Goal: Information Seeking & Learning: Learn about a topic

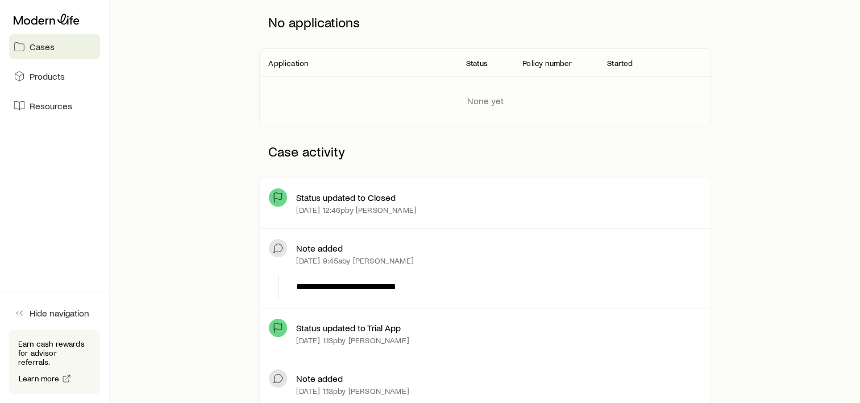
scroll to position [171, 0]
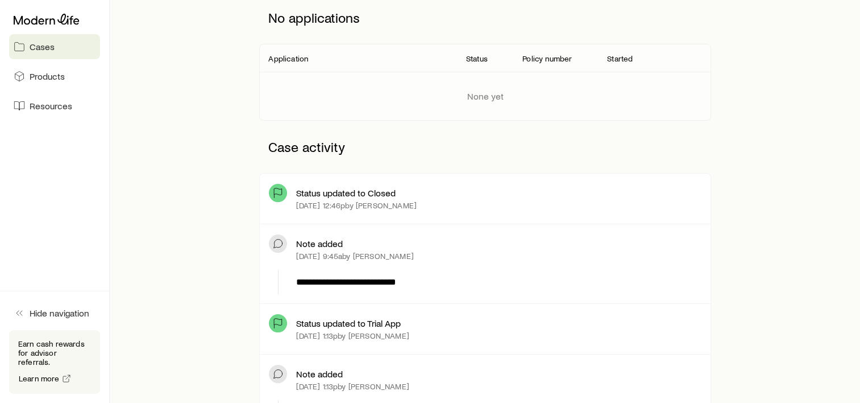
click at [52, 44] on span "Cases" at bounding box center [42, 46] width 25 height 11
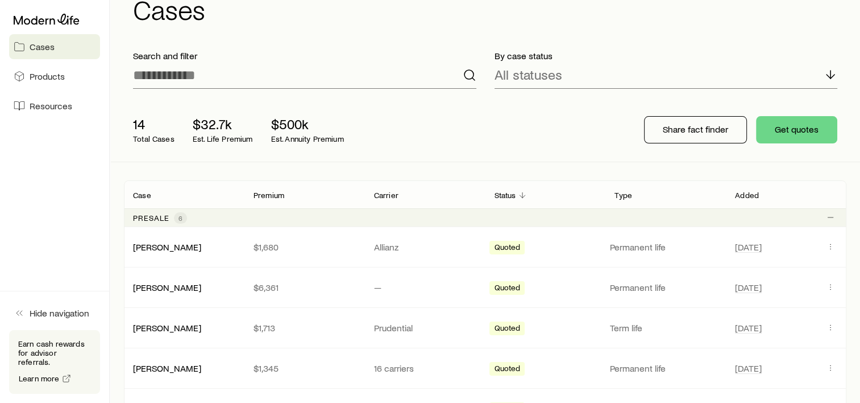
scroll to position [57, 0]
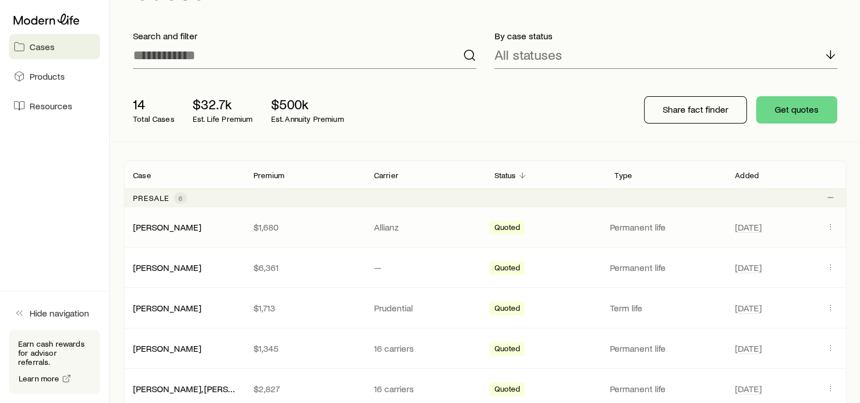
click at [334, 225] on p "$1,680" at bounding box center [305, 226] width 102 height 11
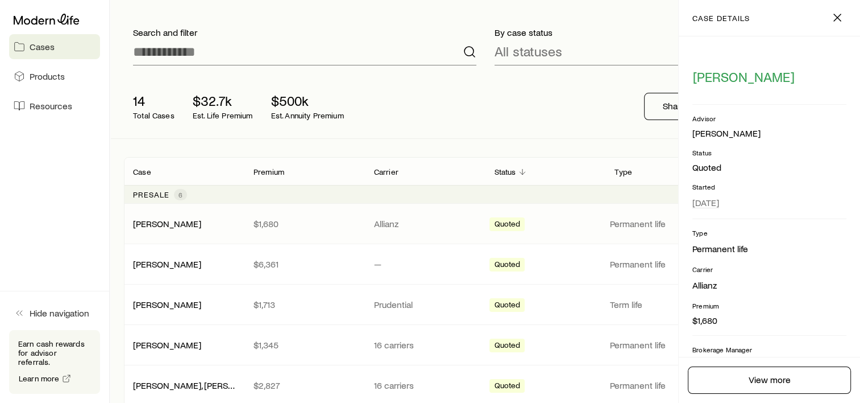
scroll to position [55, 0]
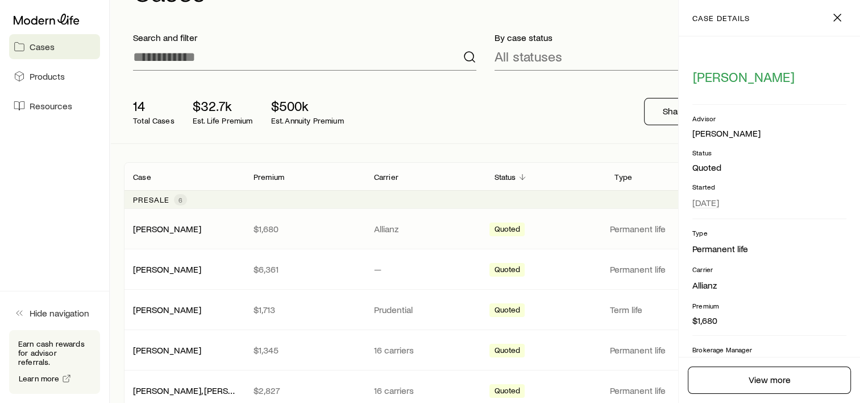
click at [441, 230] on p "Allianz" at bounding box center [425, 228] width 102 height 11
click at [836, 17] on icon "button" at bounding box center [838, 18] width 14 height 14
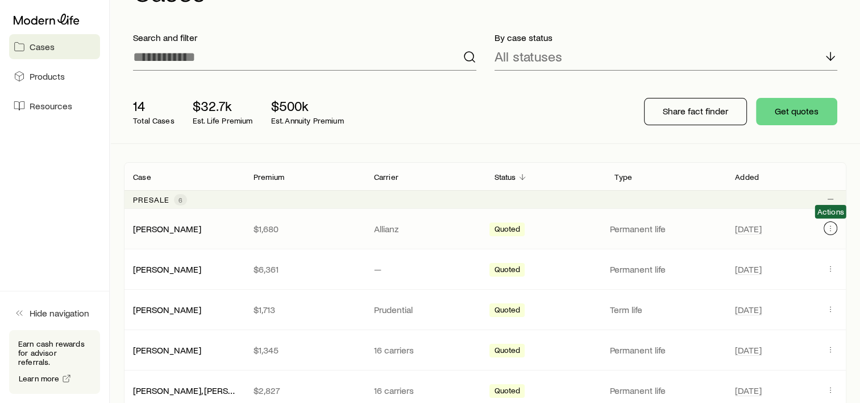
click at [835, 227] on button "Client cases" at bounding box center [831, 228] width 14 height 14
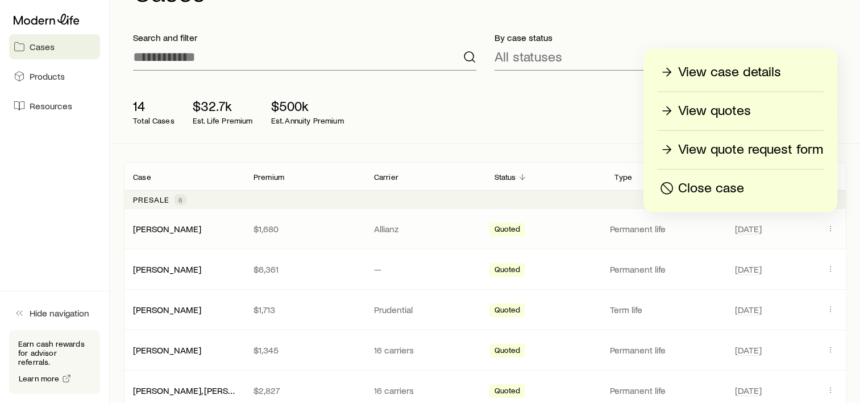
click at [168, 234] on div "[PERSON_NAME] $1,680 Allianz Quoted Permanent life [DATE]" at bounding box center [485, 229] width 723 height 40
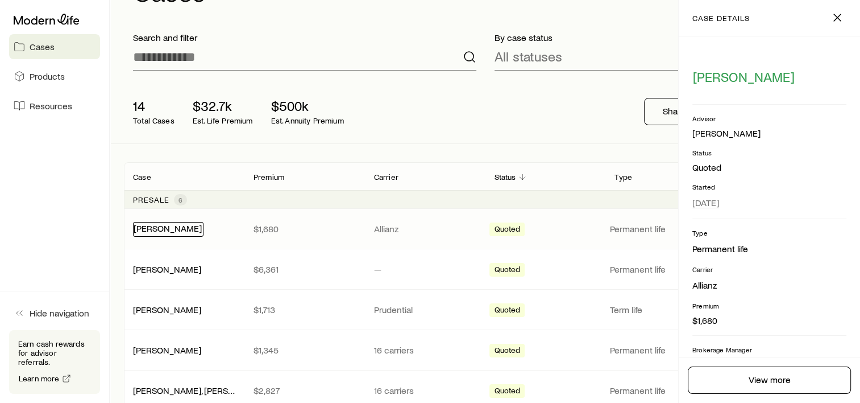
click at [168, 229] on link "[PERSON_NAME]" at bounding box center [168, 227] width 68 height 11
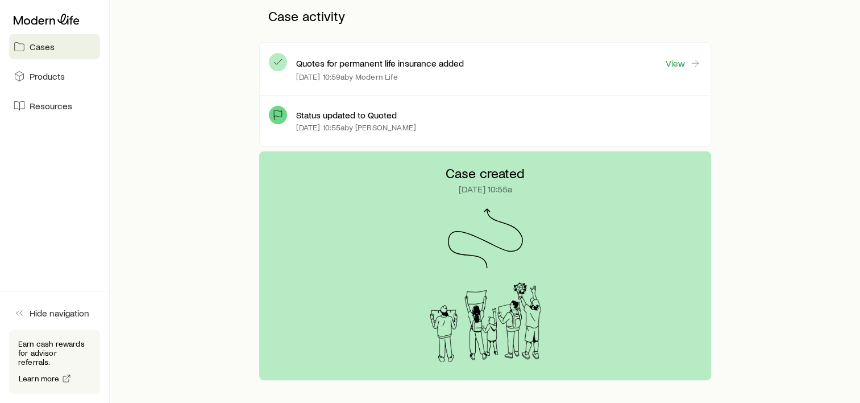
scroll to position [246, 0]
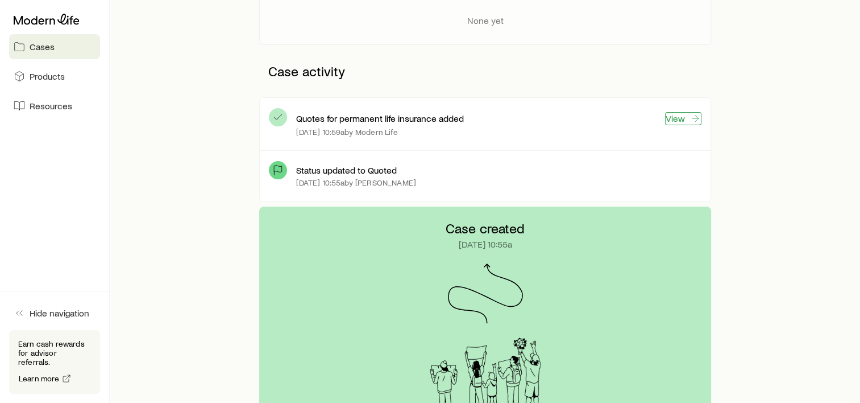
click at [678, 122] on link "View" at bounding box center [683, 118] width 36 height 13
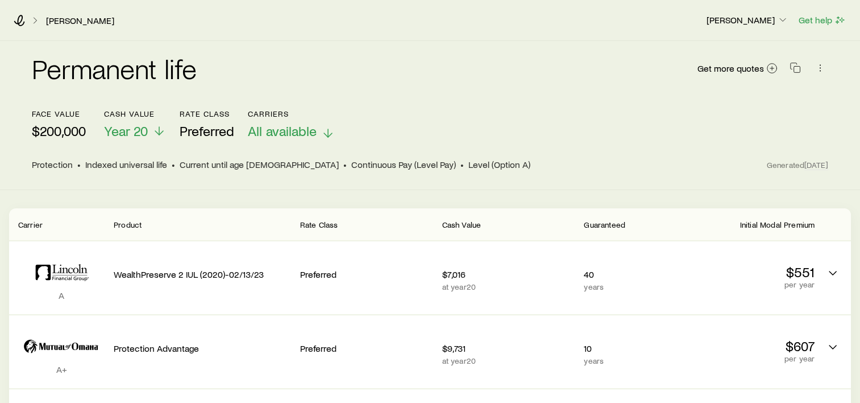
click at [328, 134] on line at bounding box center [328, 133] width 0 height 8
click at [518, 184] on div "Permanent life Get more quotes face value $200,000 Cash Value Year 20 Rate Clas…" at bounding box center [430, 115] width 860 height 149
click at [72, 131] on p "$200,000" at bounding box center [59, 131] width 54 height 16
click at [159, 135] on polyline at bounding box center [159, 135] width 8 height 4
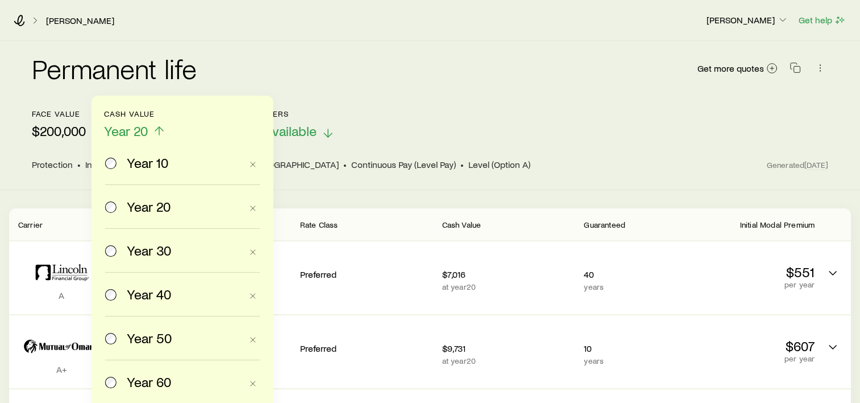
click at [159, 135] on icon at bounding box center [159, 131] width 14 height 14
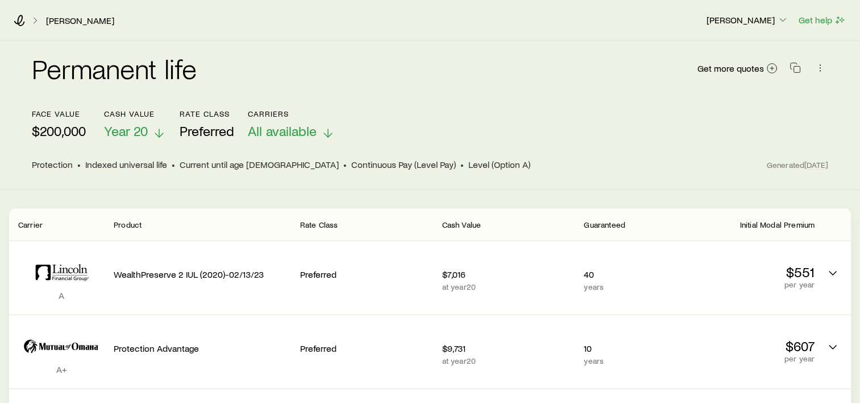
click at [147, 164] on span "Indexed universal life" at bounding box center [126, 164] width 82 height 11
click at [48, 159] on span "Protection" at bounding box center [52, 164] width 41 height 11
click at [775, 71] on icon at bounding box center [772, 68] width 11 height 11
click at [827, 71] on button "button" at bounding box center [821, 68] width 16 height 16
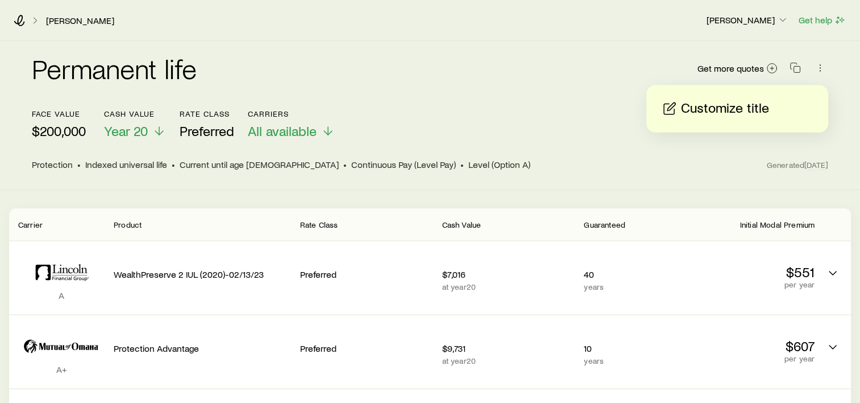
click at [746, 172] on div "Permanent life Get more quotes face value $200,000 Cash Value Year 20 Rate Clas…" at bounding box center [430, 115] width 860 height 149
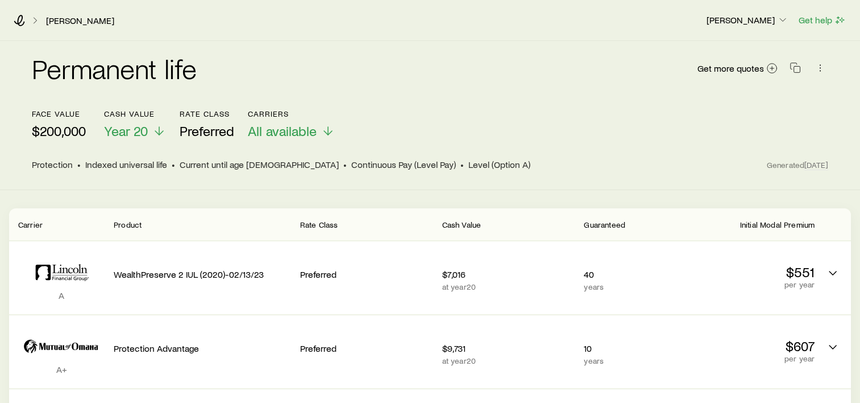
click at [51, 117] on p "face value" at bounding box center [59, 113] width 54 height 9
click at [139, 173] on div "Permanent life Get more quotes face value $200,000 Cash Value Year 20 Rate Clas…" at bounding box center [430, 115] width 860 height 149
click at [51, 163] on span "Protection" at bounding box center [52, 164] width 41 height 11
click at [202, 168] on span "Current until age [DEMOGRAPHIC_DATA]" at bounding box center [259, 164] width 159 height 11
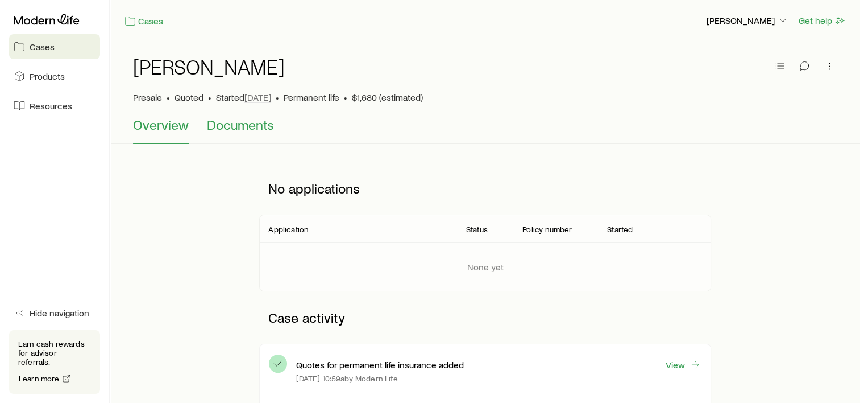
click at [250, 139] on button "Documents" at bounding box center [240, 130] width 67 height 27
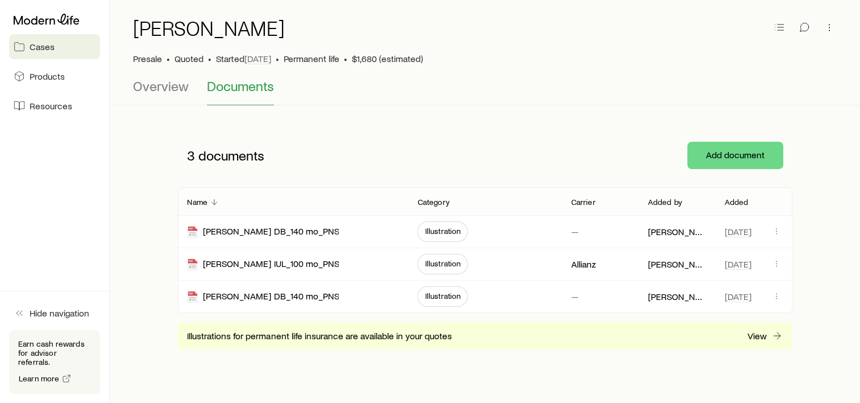
scroll to position [57, 0]
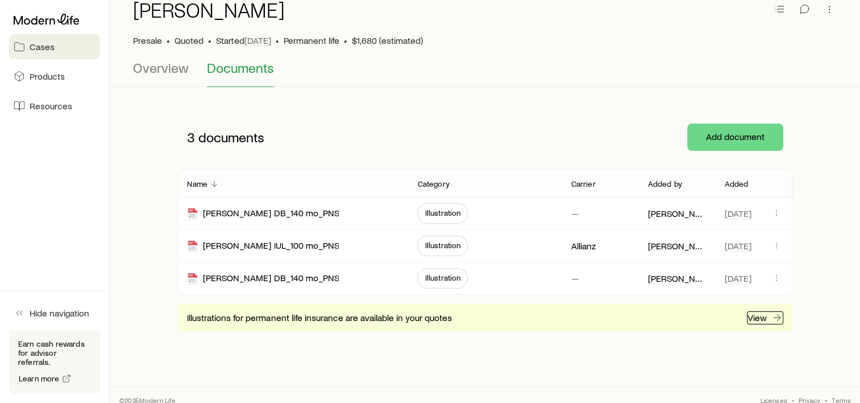
click at [751, 318] on p "View" at bounding box center [757, 317] width 19 height 11
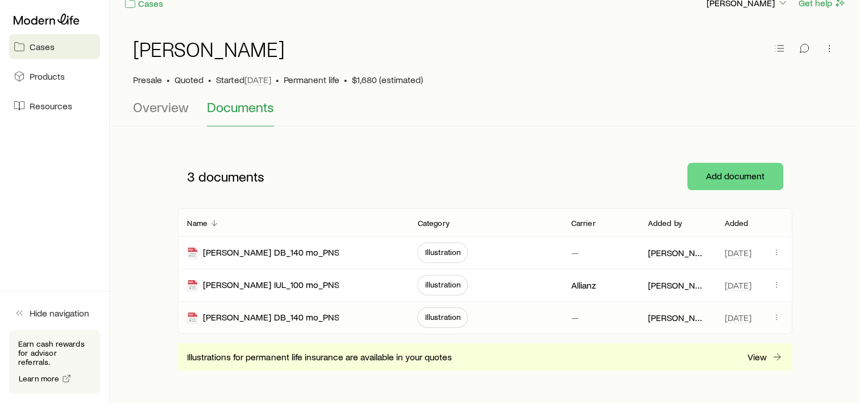
scroll to position [0, 0]
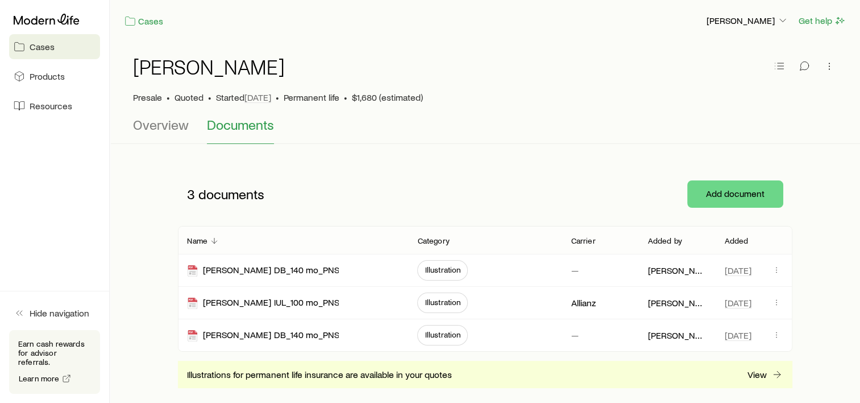
click at [262, 87] on div "[PERSON_NAME]" at bounding box center [485, 73] width 705 height 36
drag, startPoint x: 262, startPoint y: 87, endPoint x: 188, endPoint y: 73, distance: 75.3
click at [188, 73] on h1 "[PERSON_NAME]" at bounding box center [209, 66] width 152 height 23
click at [155, 20] on link "Cases" at bounding box center [144, 21] width 40 height 13
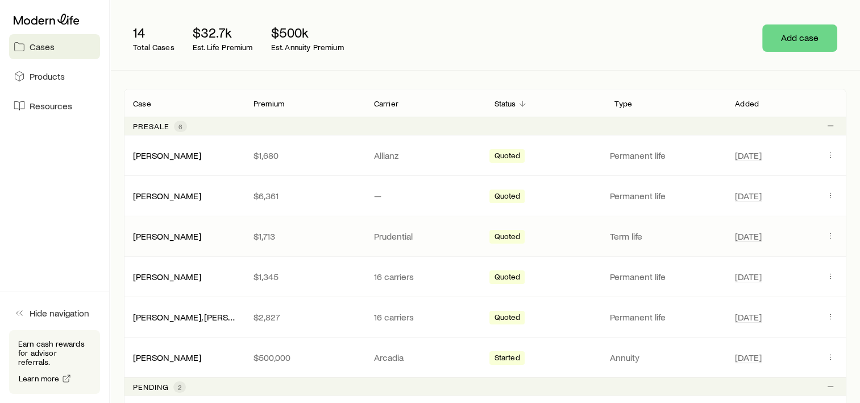
scroll to position [114, 0]
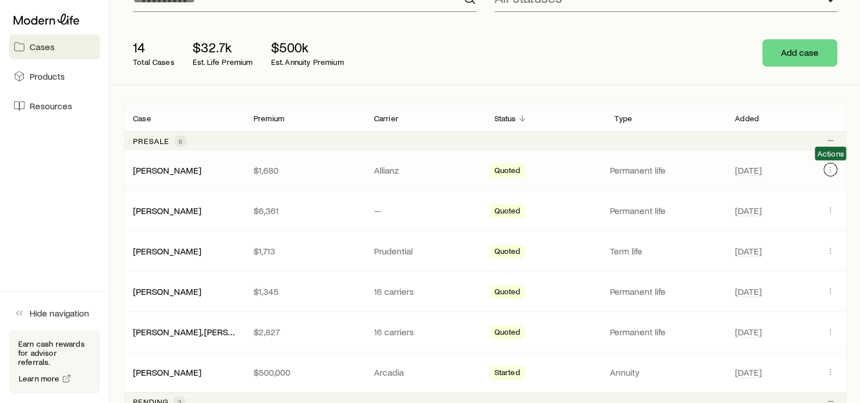
click at [829, 173] on icon "Client cases" at bounding box center [830, 169] width 9 height 9
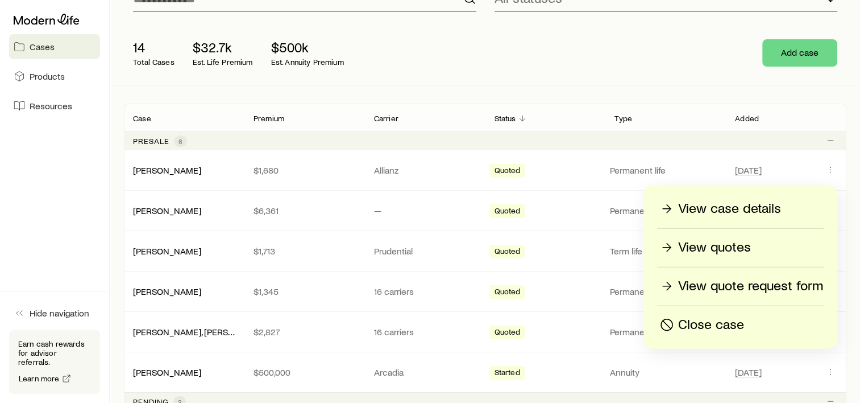
click at [727, 245] on p "View quotes" at bounding box center [714, 247] width 73 height 18
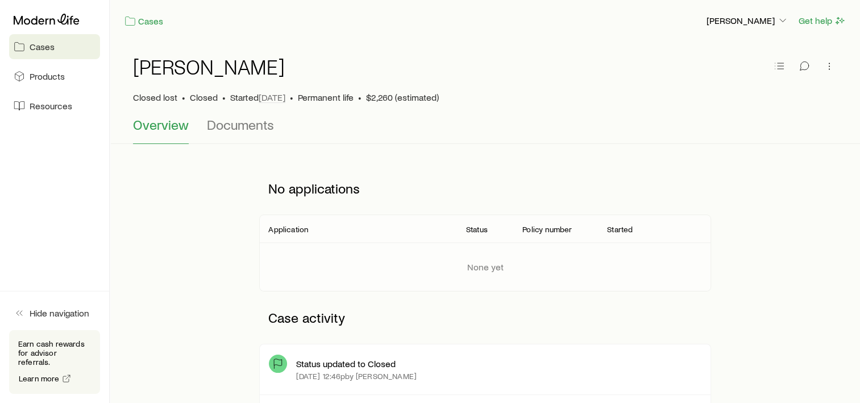
click at [43, 46] on span "Cases" at bounding box center [42, 46] width 25 height 11
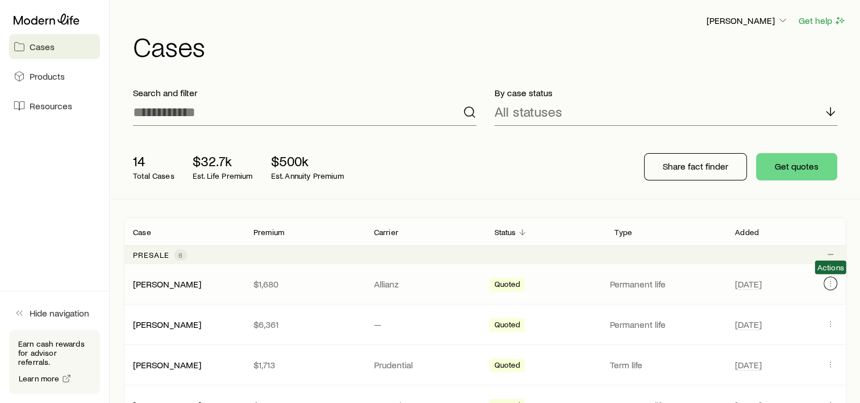
click at [828, 283] on icon "Client cases" at bounding box center [830, 283] width 9 height 9
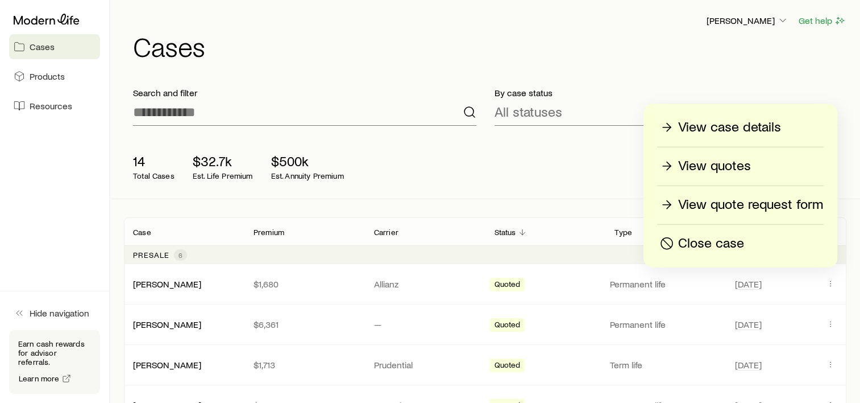
click at [699, 206] on p "View quote request form" at bounding box center [750, 205] width 145 height 18
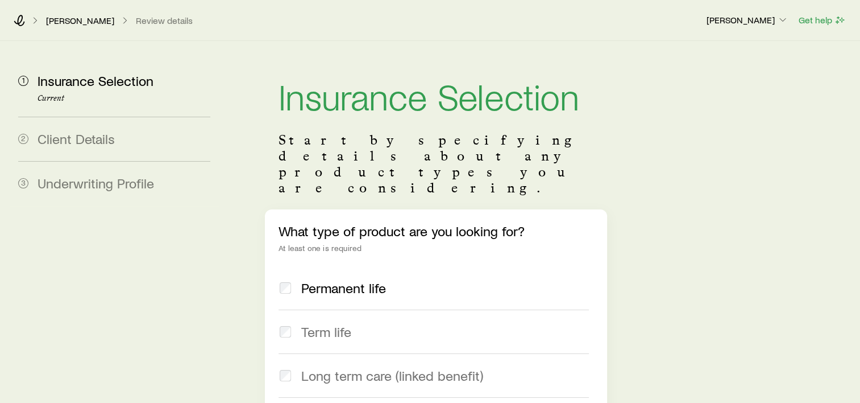
click at [28, 23] on div "Eguizabal, Jessie Review details" at bounding box center [356, 20] width 684 height 11
click at [26, 19] on div "Eguizabal, Jessie Review details" at bounding box center [356, 20] width 684 height 11
click at [21, 20] on icon at bounding box center [19, 20] width 11 height 11
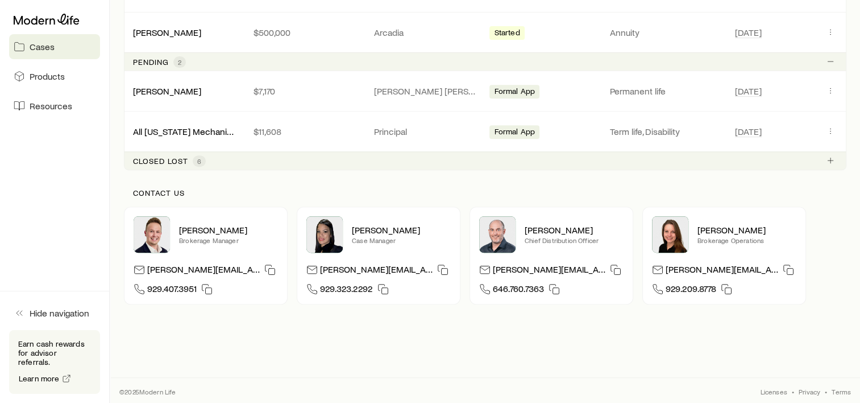
scroll to position [55, 0]
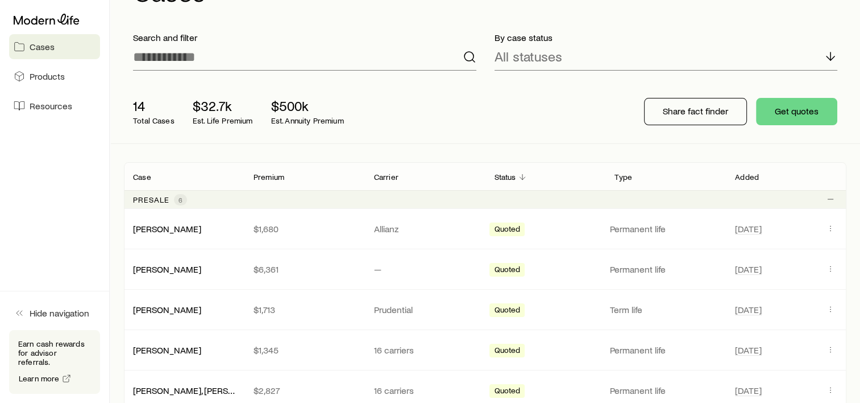
click at [561, 100] on div "14 Total Cases $32.7k Est. Life Premium $500k Est. Annuity Premium Share fact f…" at bounding box center [485, 112] width 723 height 64
click at [51, 83] on link "Products" at bounding box center [54, 76] width 91 height 25
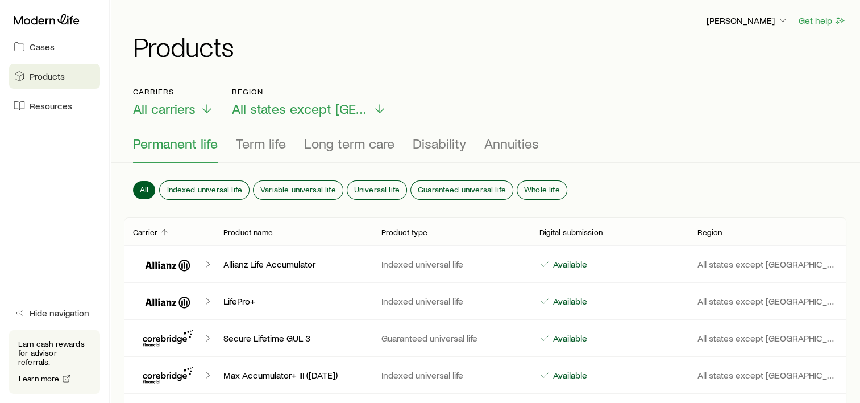
scroll to position [57, 0]
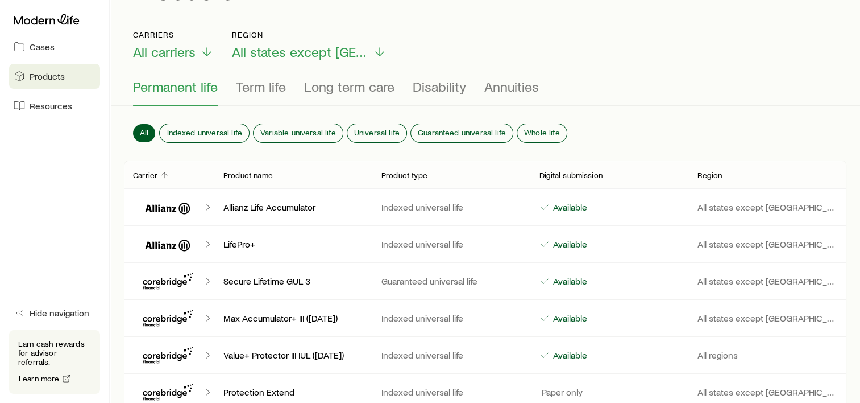
click at [255, 206] on p "Allianz Life Accumulator" at bounding box center [293, 206] width 140 height 11
click at [268, 207] on p "Allianz Life Accumulator" at bounding box center [293, 206] width 140 height 11
click at [208, 206] on icon "Client cases" at bounding box center [207, 206] width 11 height 11
click at [167, 205] on icon "Client cases" at bounding box center [168, 206] width 68 height 27
click at [271, 207] on p "Allianz Life Accumulator" at bounding box center [293, 206] width 140 height 11
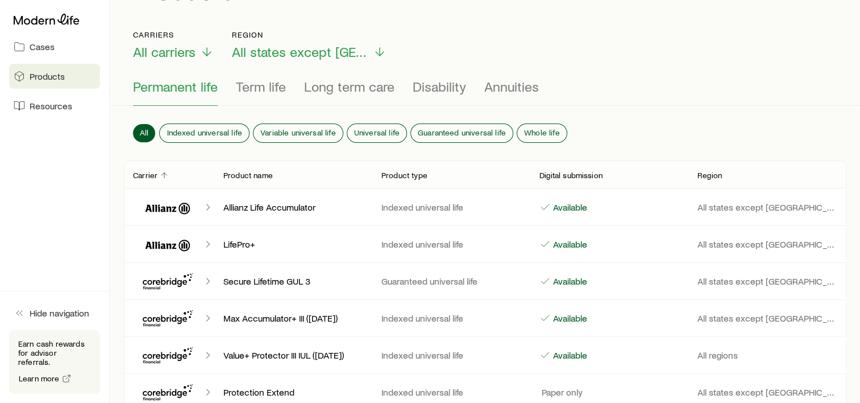
click at [484, 209] on p "Indexed universal life" at bounding box center [452, 206] width 140 height 11
click at [644, 205] on div "Available" at bounding box center [610, 206] width 140 height 11
click at [744, 205] on p "All states except NY" at bounding box center [768, 206] width 140 height 11
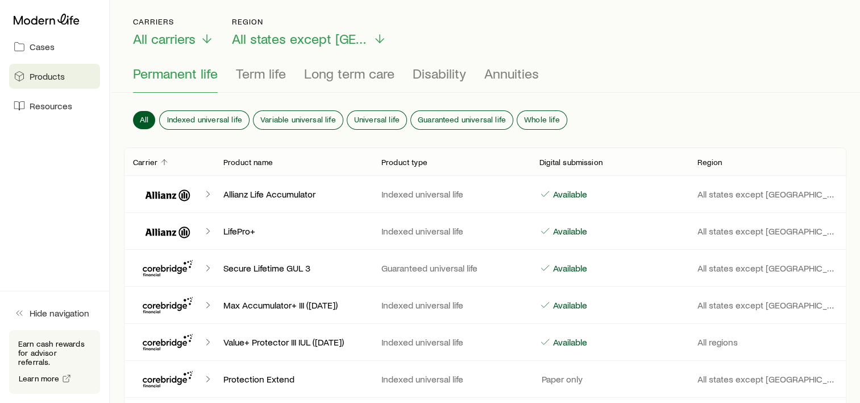
scroll to position [0, 0]
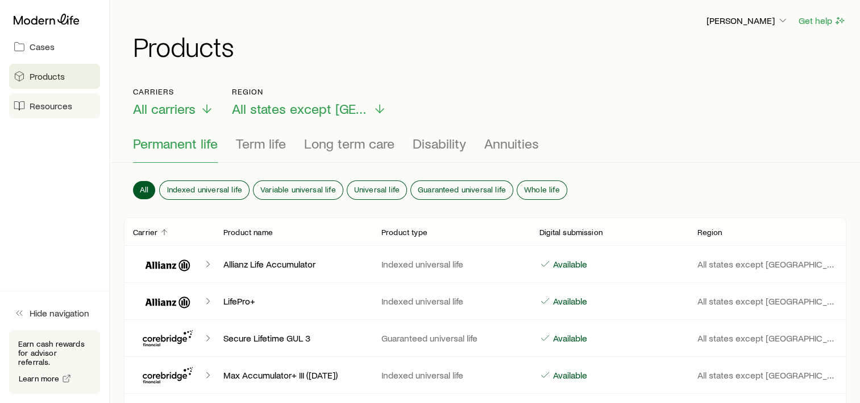
click at [40, 112] on link "Resources" at bounding box center [54, 105] width 91 height 25
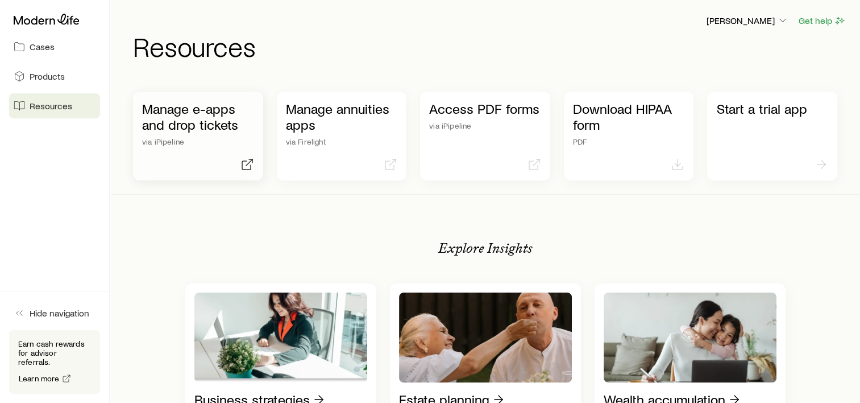
click at [197, 128] on p "Manage e-apps and drop tickets" at bounding box center [198, 117] width 112 height 32
